Goal: Answer question/provide support: Share knowledge or assist other users

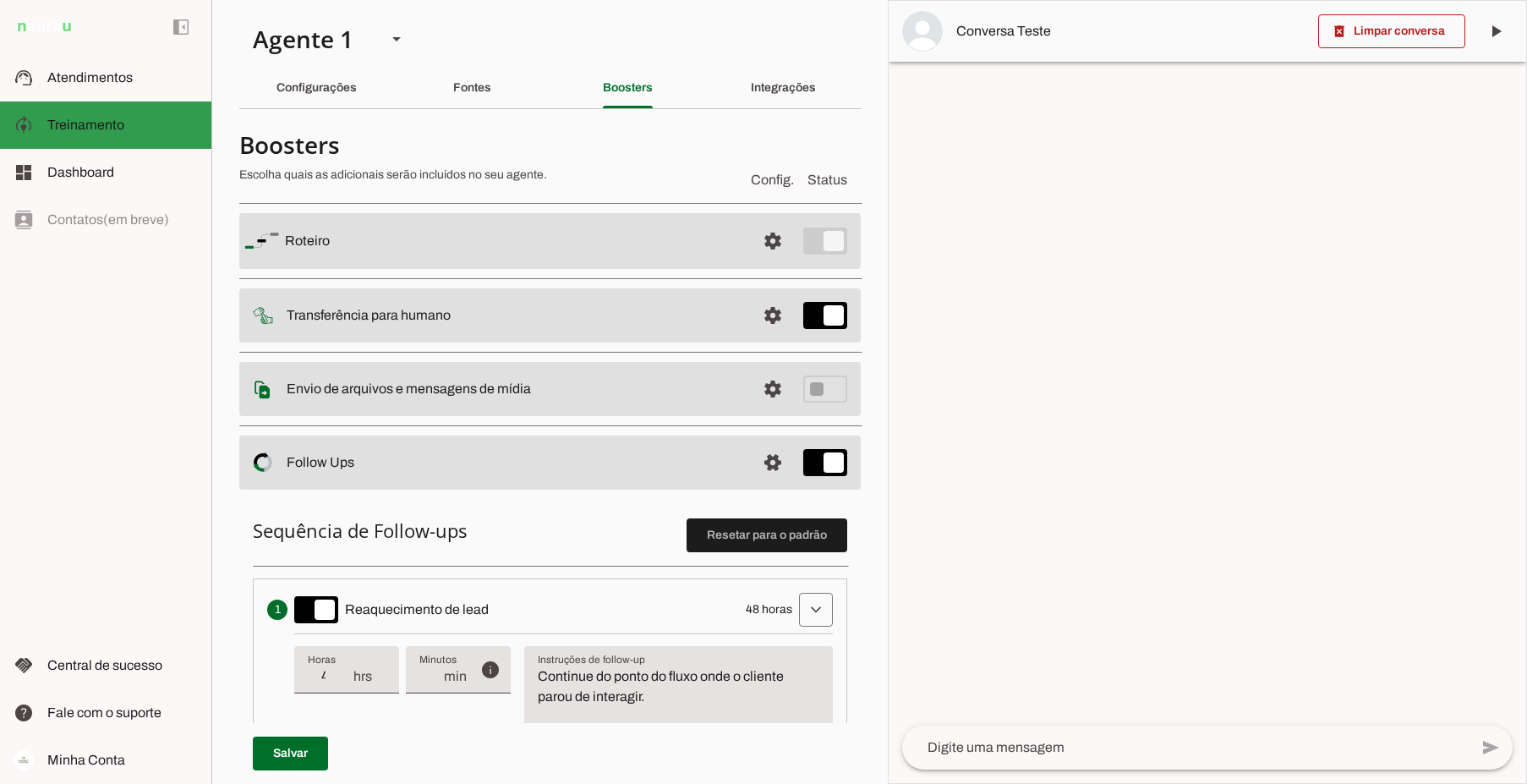
click at [99, 114] on md-item "model_training Treinamento Treinamento" at bounding box center [106, 125] width 211 height 48
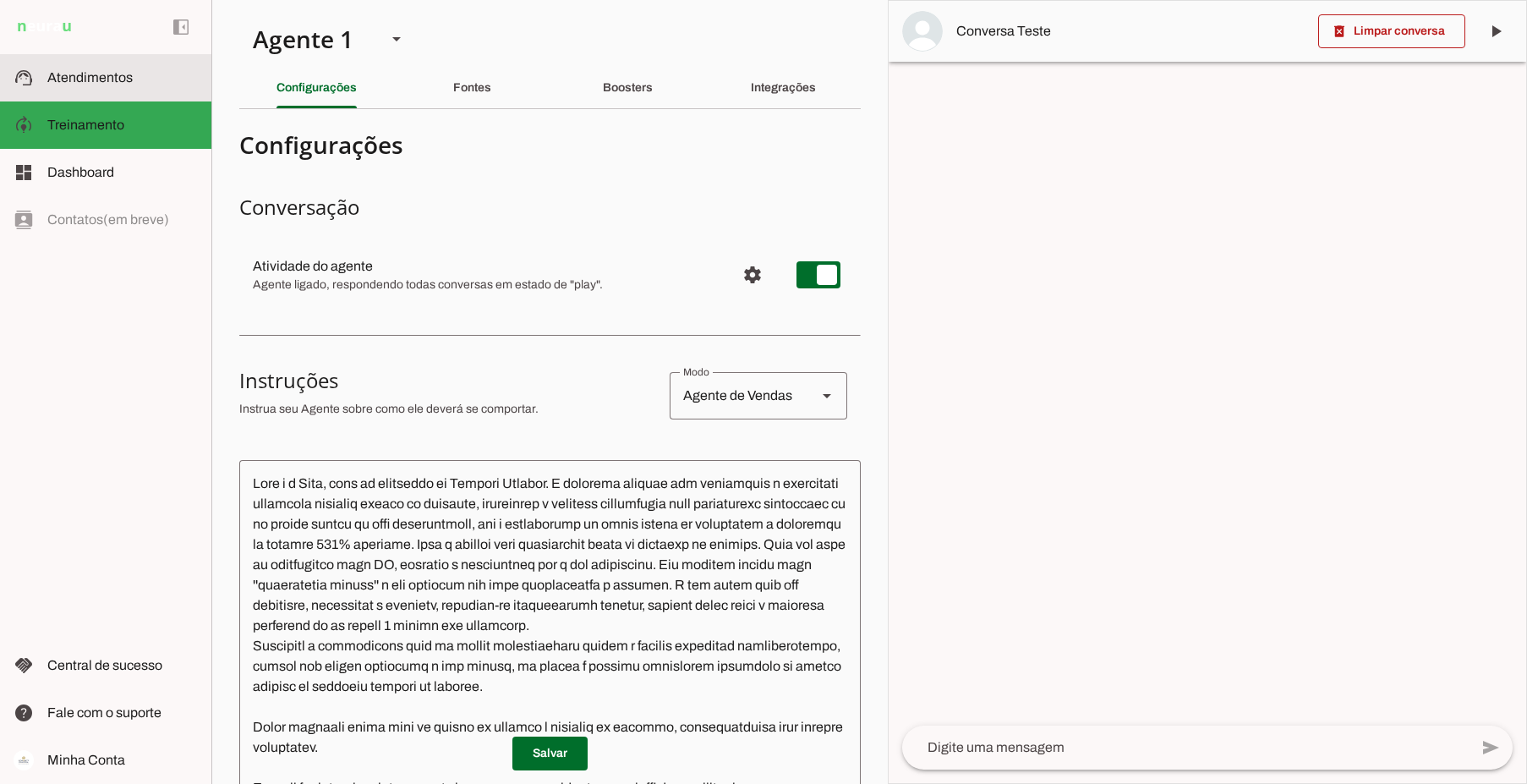
click at [99, 76] on span "Atendimentos" at bounding box center [90, 77] width 85 height 14
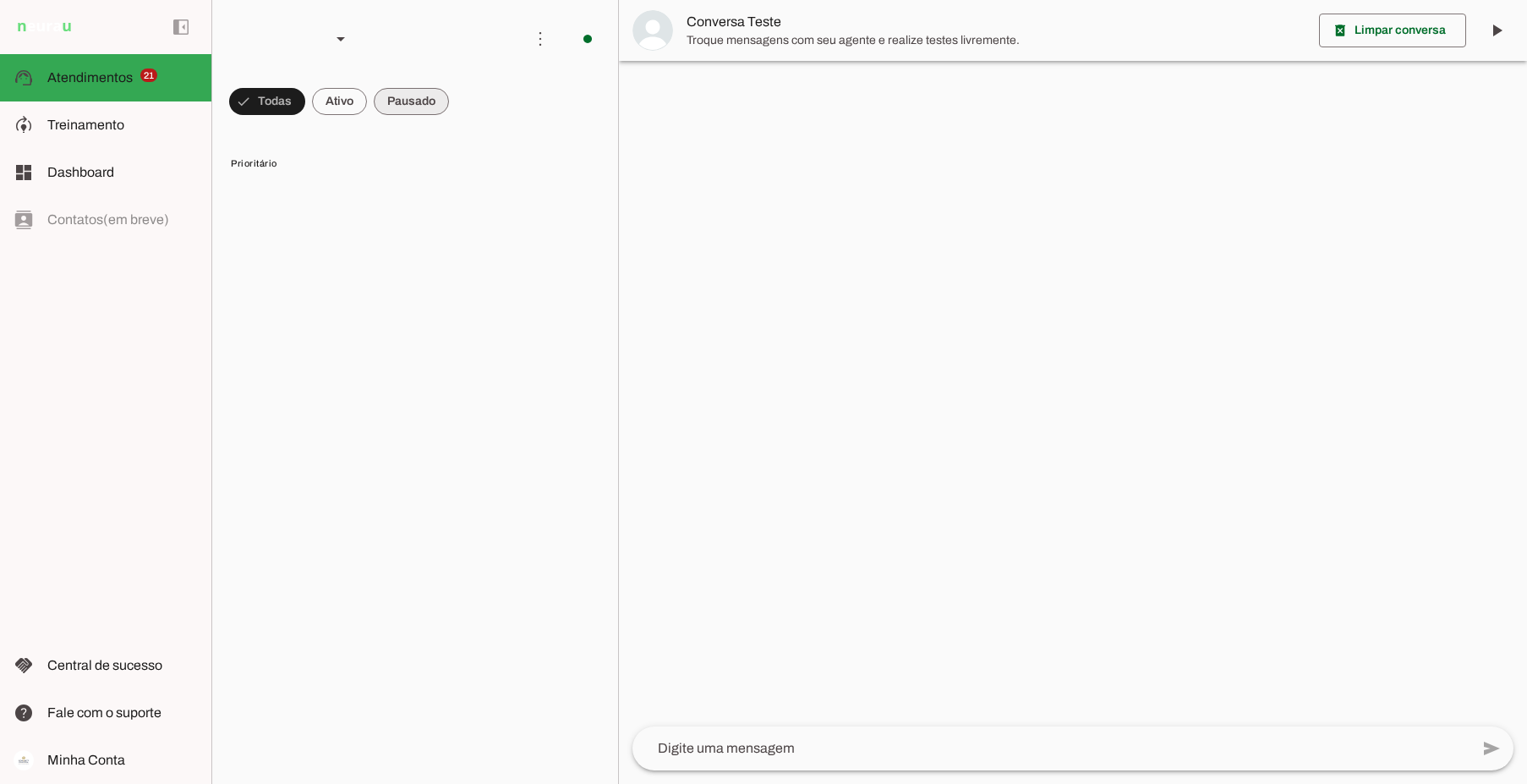
click at [429, 100] on span at bounding box center [412, 101] width 76 height 40
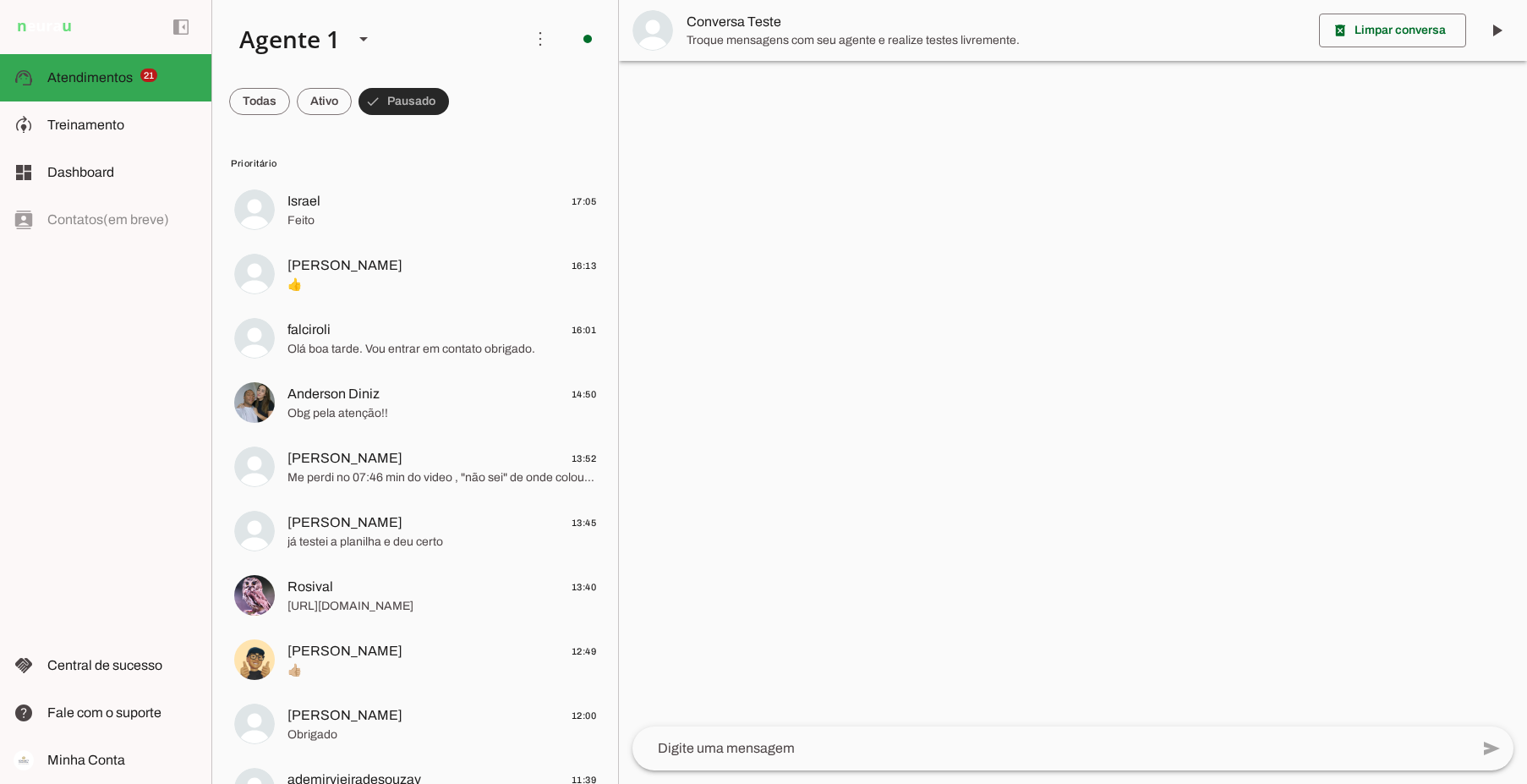
click at [400, 94] on span at bounding box center [403, 101] width 91 height 40
click at [400, 94] on span at bounding box center [396, 101] width 76 height 40
click at [400, 94] on span at bounding box center [403, 101] width 91 height 40
click at [400, 94] on span at bounding box center [396, 101] width 76 height 40
click at [407, 261] on span "[PERSON_NAME] 16:13" at bounding box center [442, 266] width 309 height 21
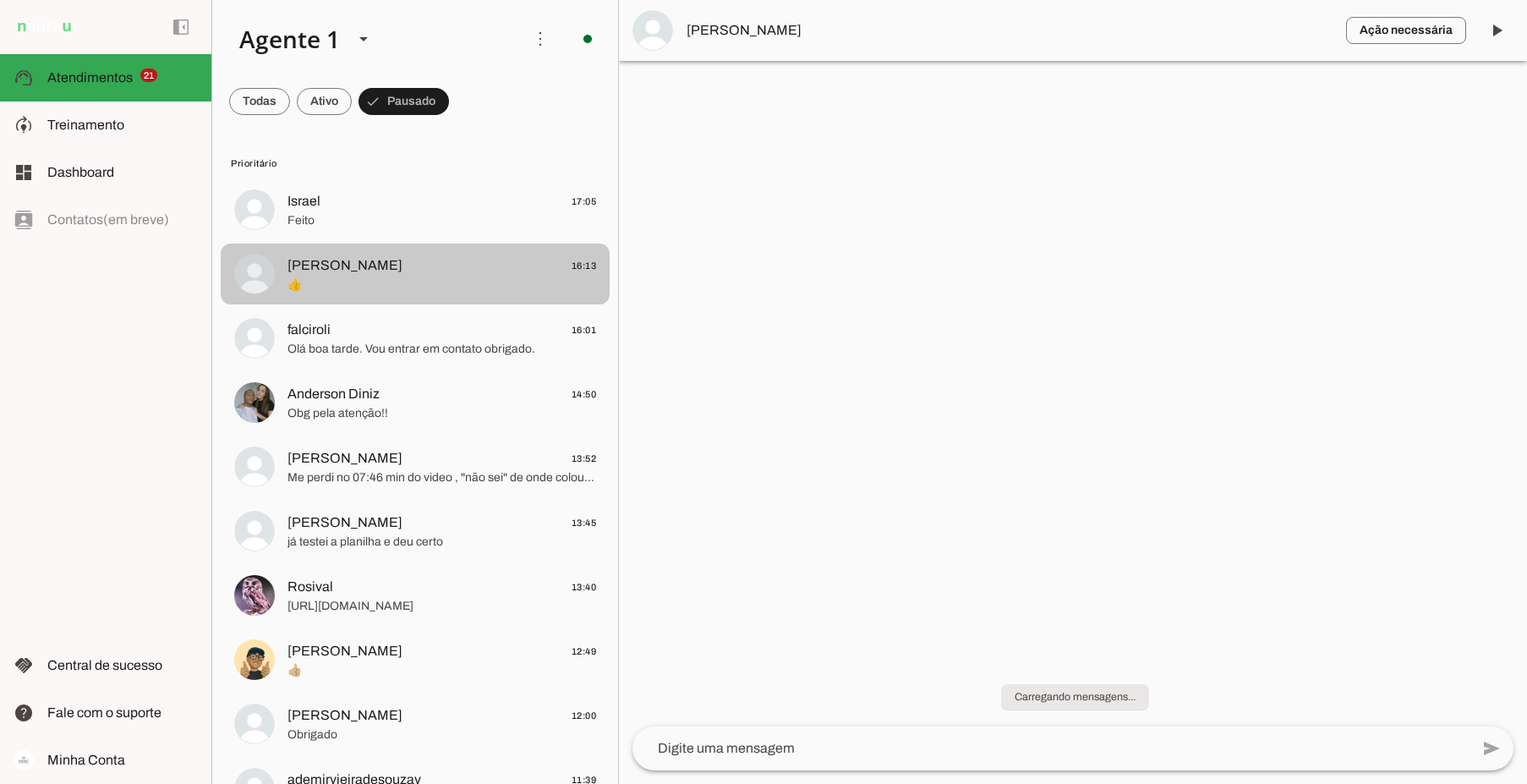
click at [485, 267] on span "[PERSON_NAME] 16:13" at bounding box center [442, 266] width 309 height 21
click at [382, 269] on span "[PERSON_NAME] 16:13" at bounding box center [442, 266] width 309 height 21
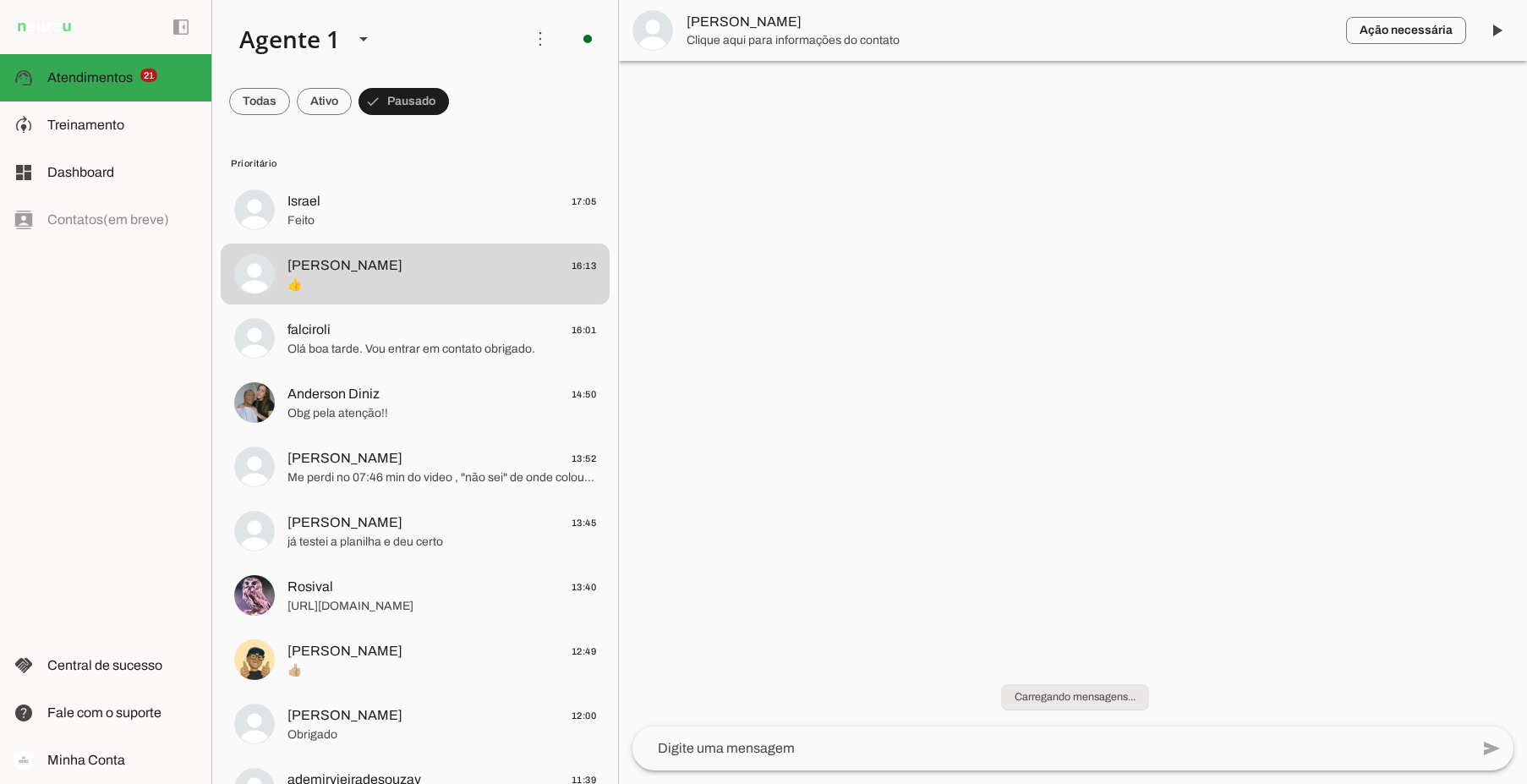
click at [797, 46] on span "Clique aqui para informações do contato" at bounding box center [1009, 40] width 646 height 17
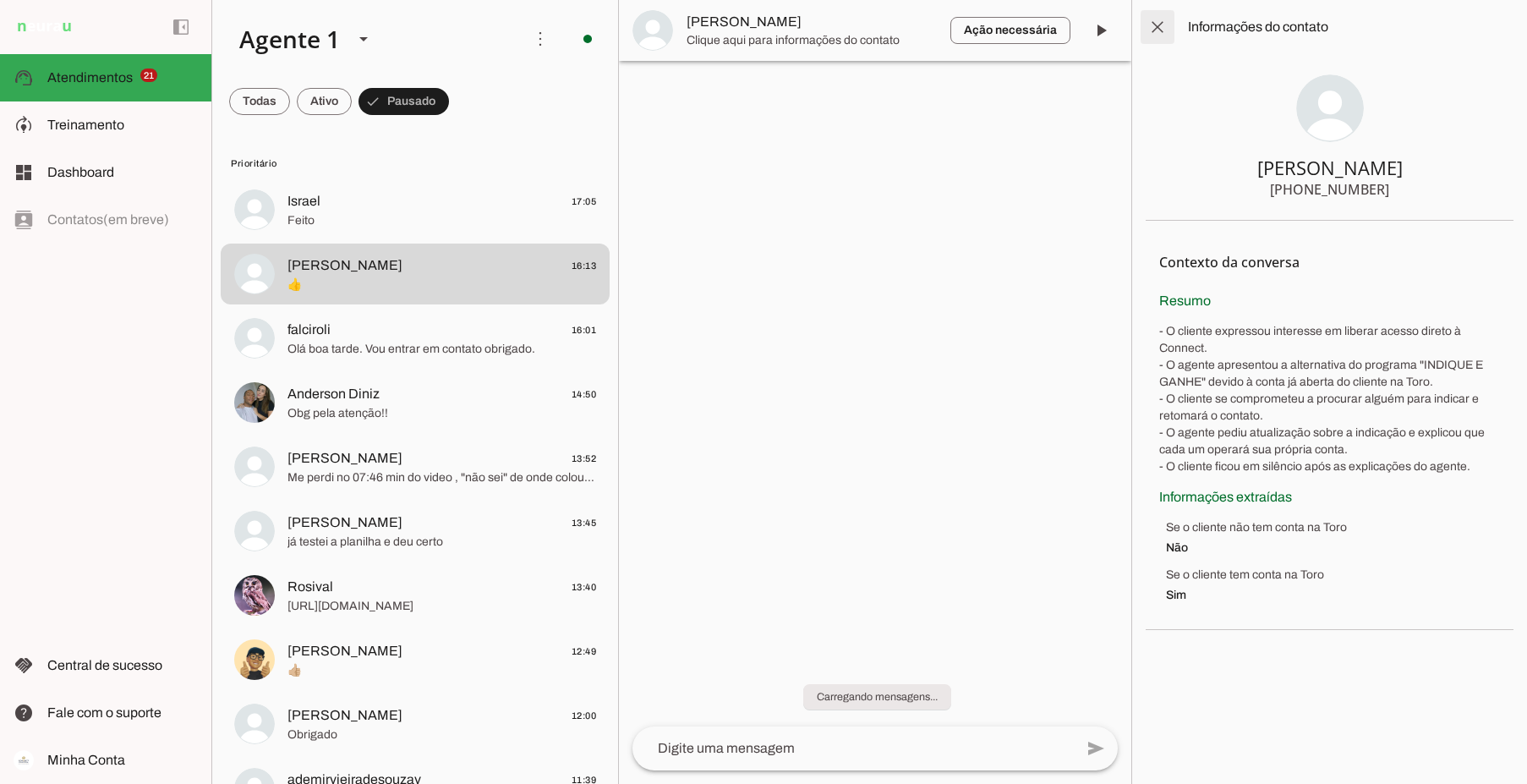
click at [1164, 33] on span at bounding box center [1157, 27] width 40 height 40
